Goal: Task Accomplishment & Management: Manage account settings

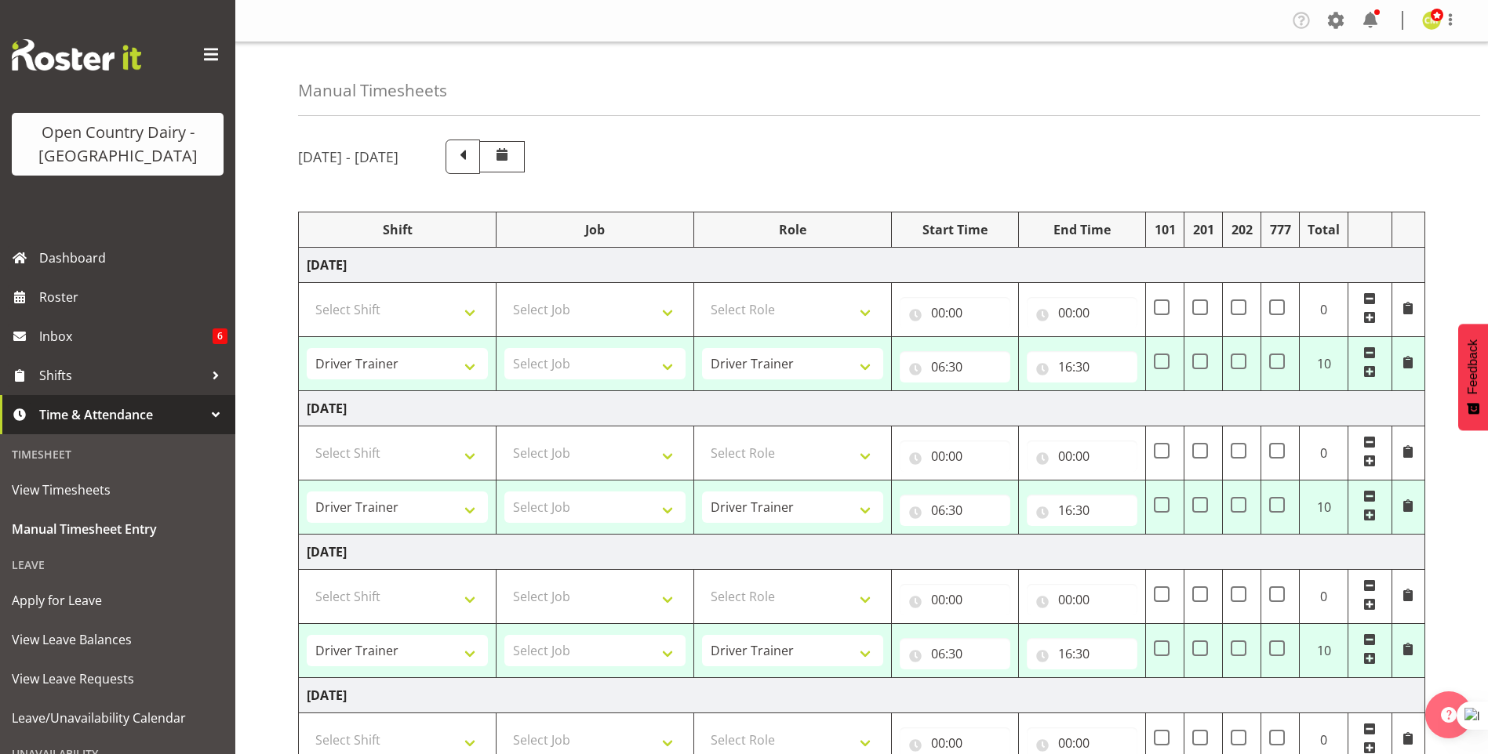
select select "54901"
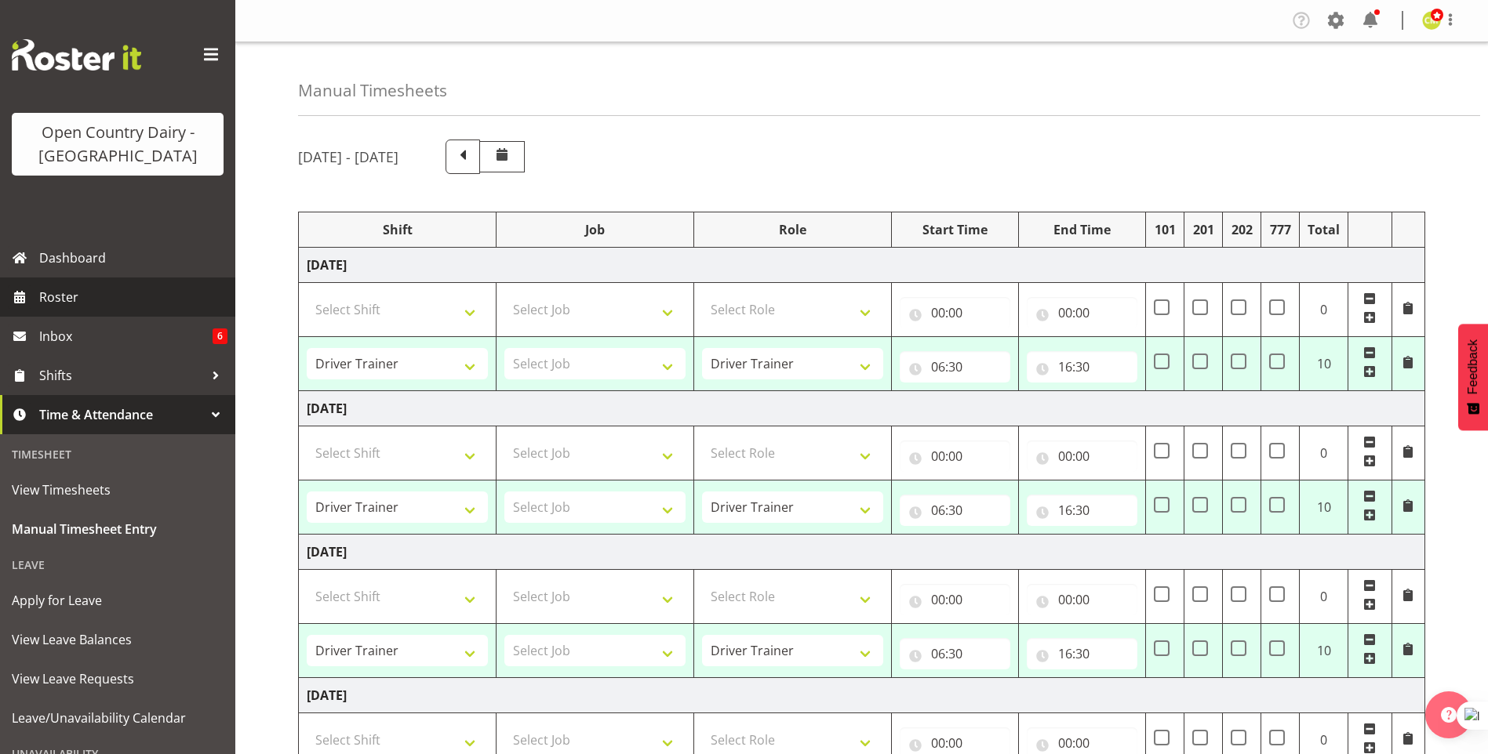
click at [71, 297] on span "Roster" at bounding box center [133, 297] width 188 height 24
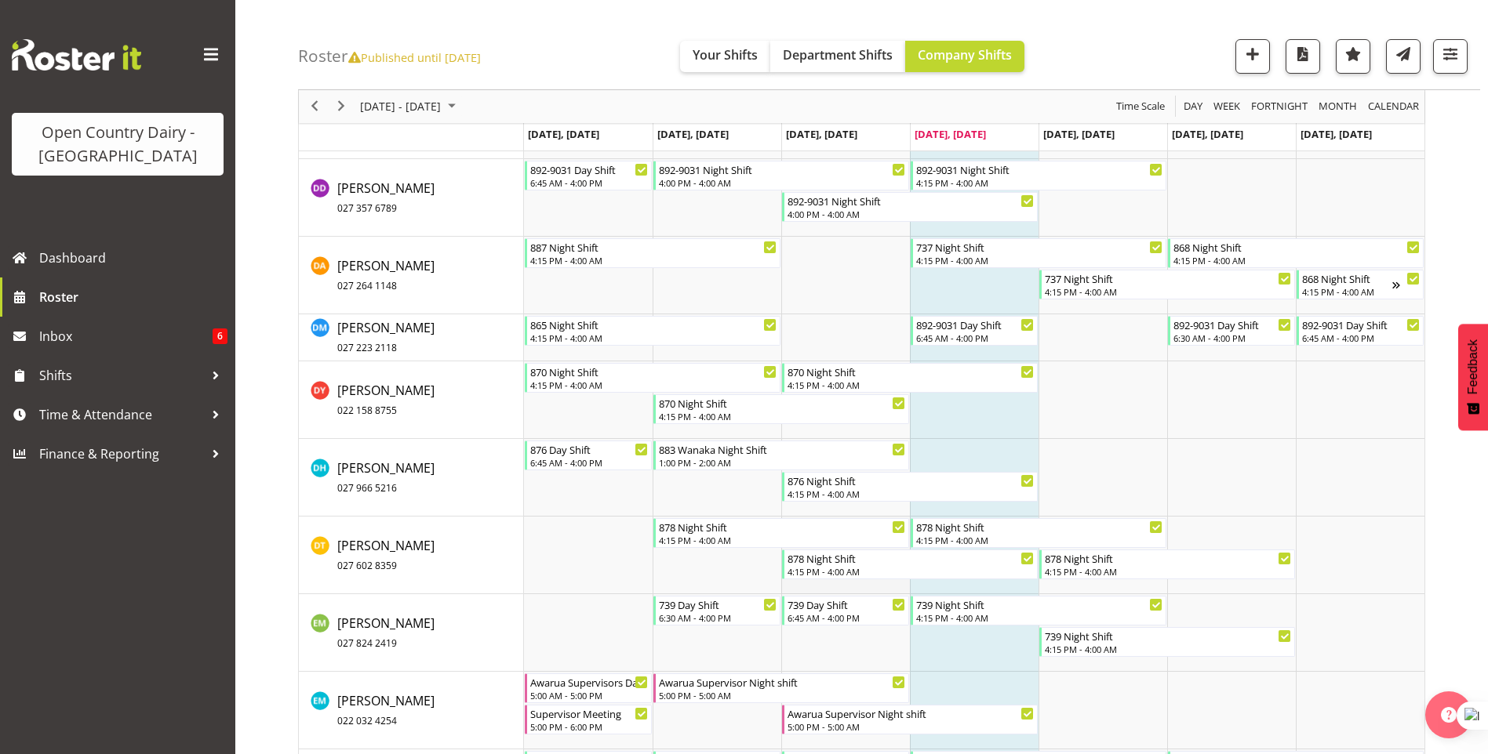
scroll to position [3686, 0]
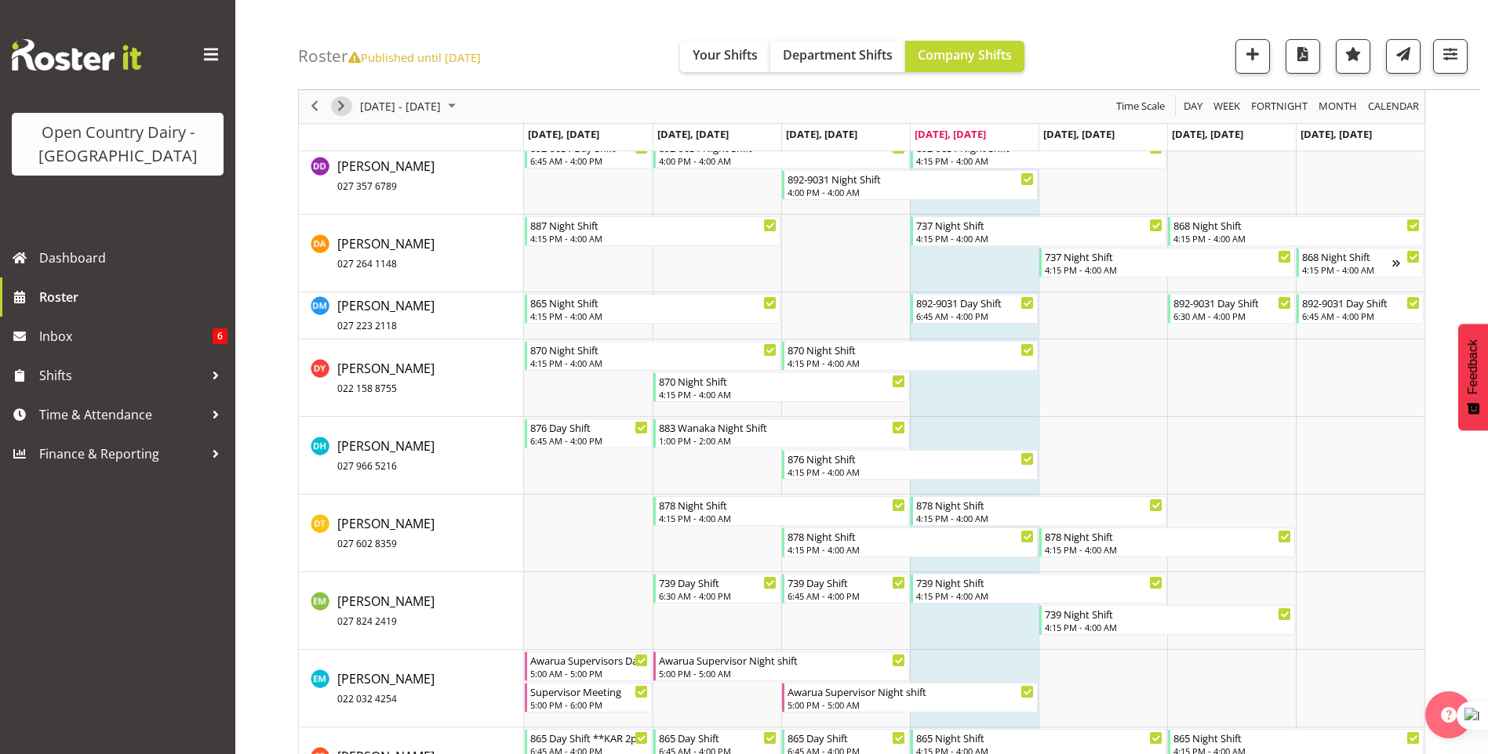
click at [340, 104] on span "Next" at bounding box center [341, 107] width 19 height 20
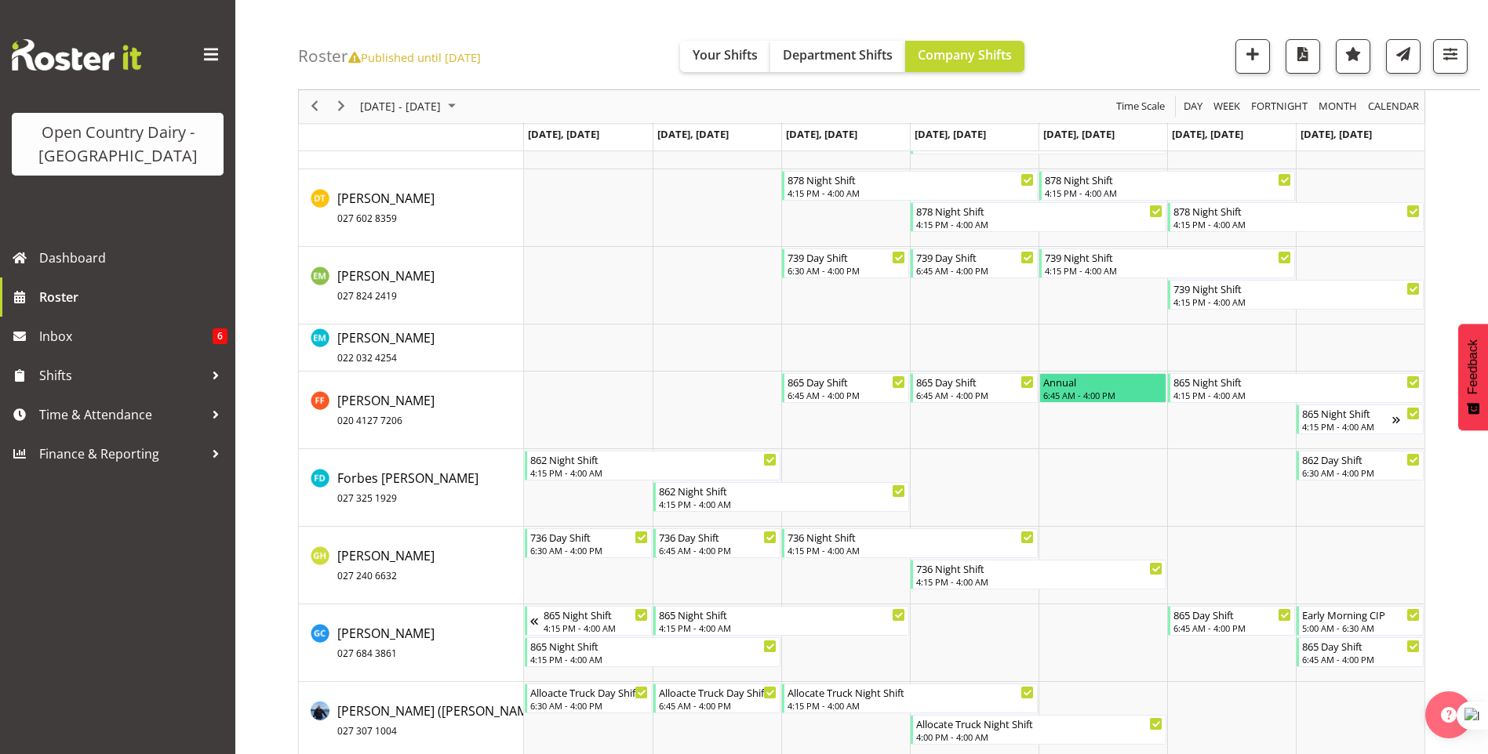
scroll to position [3981, 0]
